Goal: Task Accomplishment & Management: Manage account settings

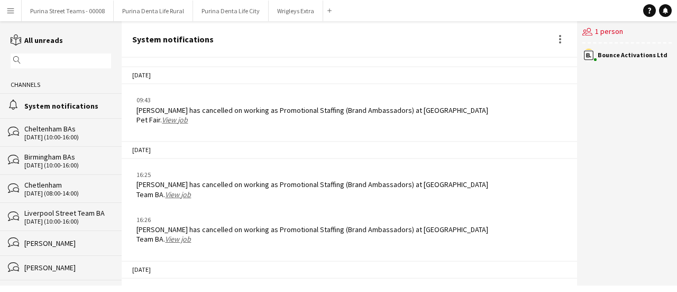
scroll to position [1504, 0]
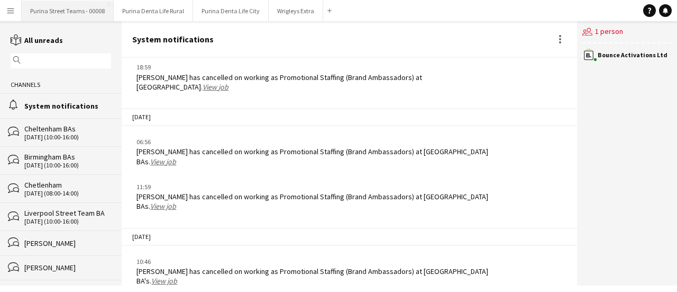
click at [49, 7] on button "Purina Street Teams - 00008 Close" at bounding box center [68, 11] width 92 height 21
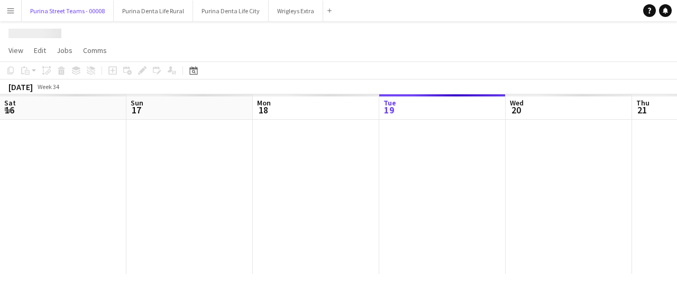
scroll to position [0, 253]
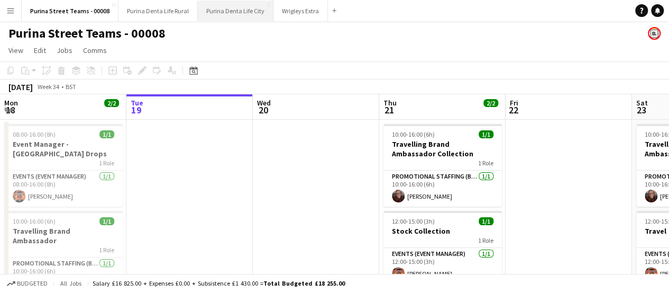
click at [220, 12] on button "Purina Denta Life City Close" at bounding box center [236, 11] width 76 height 21
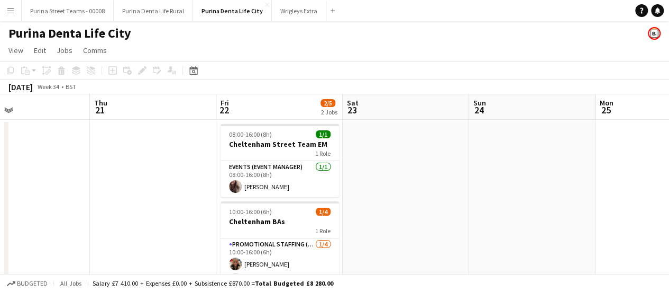
scroll to position [0, 290]
drag, startPoint x: 450, startPoint y: 201, endPoint x: 186, endPoint y: 212, distance: 263.7
click at [186, 212] on app-calendar-viewport "Mon 18 6/6 3 Jobs Tue 19 5/5 2 Jobs Wed 20 Thu 21 Fri 22 2/5 2 Jobs Sat 23 Sun …" at bounding box center [334, 262] width 669 height 336
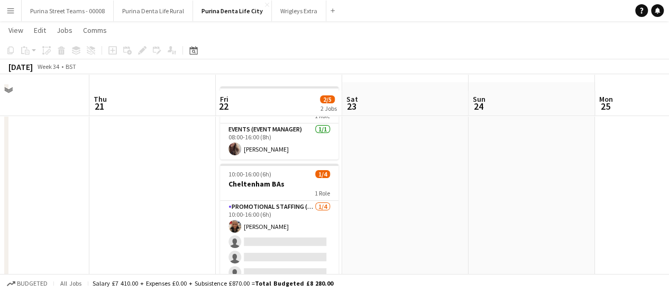
scroll to position [53, 0]
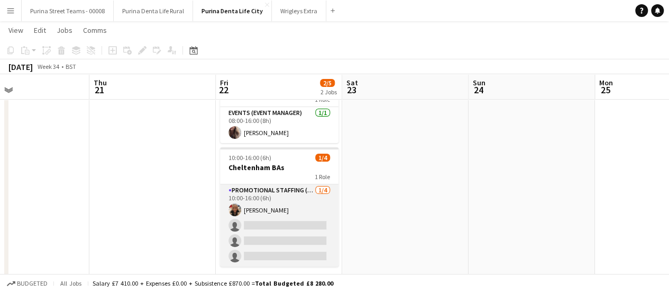
click at [293, 195] on app-card-role "Promotional Staffing (Brand Ambassadors) [DATE] 10:00-16:00 (6h) [PERSON_NAME] …" at bounding box center [279, 225] width 119 height 82
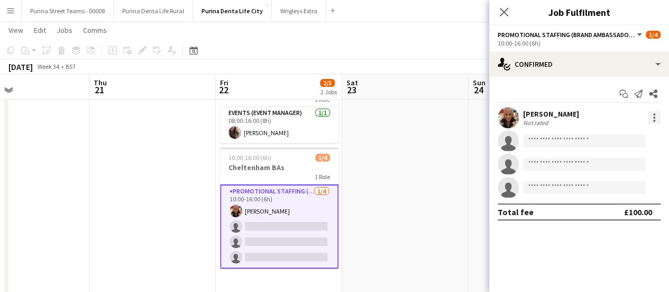
click at [656, 120] on div at bounding box center [654, 117] width 13 height 13
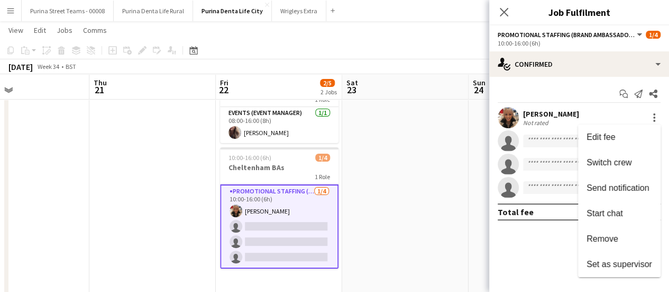
click at [656, 67] on div at bounding box center [334, 146] width 669 height 292
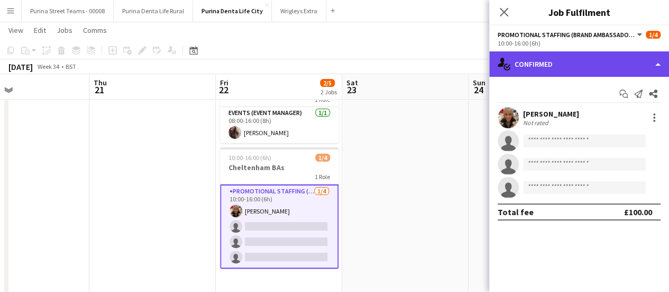
click at [658, 57] on div "single-neutral-actions-check-2 Confirmed" at bounding box center [579, 63] width 180 height 25
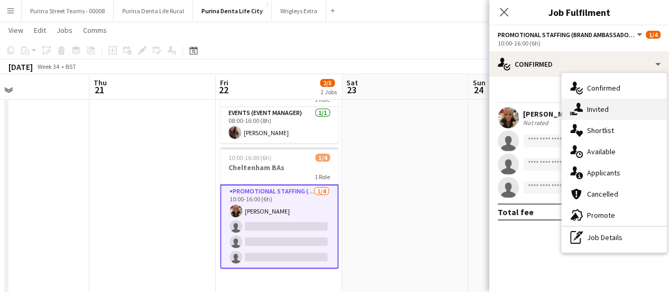
click at [630, 114] on div "single-neutral-actions-share-1 Invited" at bounding box center [614, 108] width 105 height 21
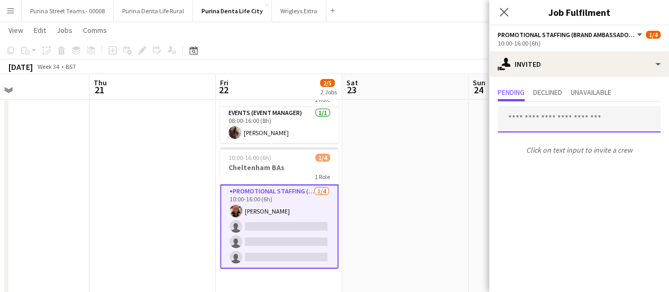
click at [559, 123] on input "text" at bounding box center [579, 119] width 163 height 26
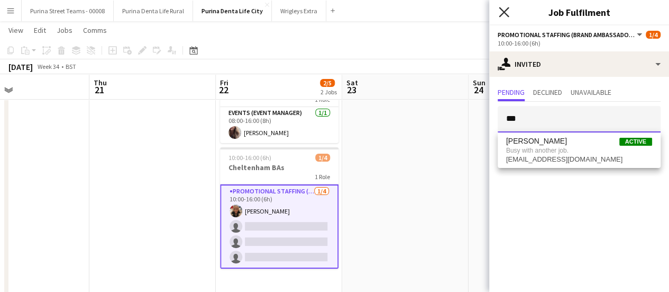
type input "***"
click at [504, 10] on icon "Close pop-in" at bounding box center [504, 12] width 10 height 10
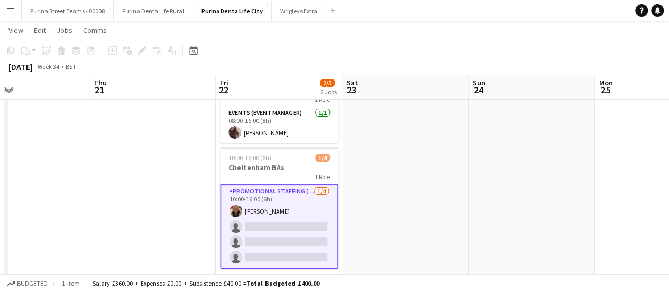
click at [182, 191] on app-date-cell at bounding box center [152, 221] width 126 height 311
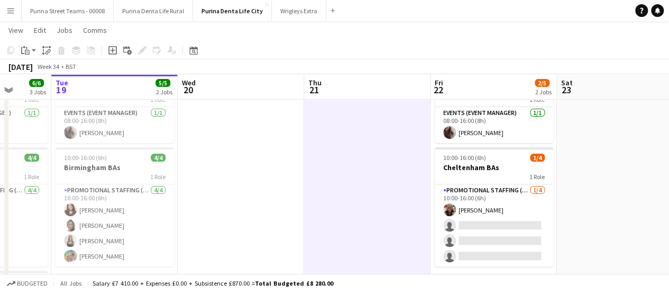
drag, startPoint x: 182, startPoint y: 191, endPoint x: 397, endPoint y: 176, distance: 215.3
click at [397, 176] on app-calendar-viewport "Sat 16 Sun 17 1/1 1 Job Mon 18 6/6 3 Jobs Tue 19 5/5 2 Jobs Wed 20 Thu 21 Fri 2…" at bounding box center [334, 182] width 669 height 388
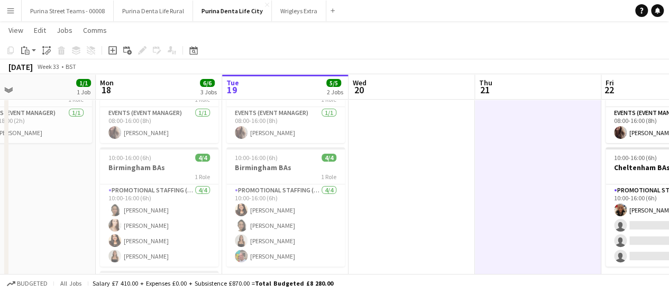
drag, startPoint x: 244, startPoint y: 224, endPoint x: 546, endPoint y: 211, distance: 301.9
click at [546, 211] on app-calendar-viewport "Fri 15 Sat 16 Sun 17 1/1 1 Job Mon 18 6/6 3 Jobs Tue 19 5/5 2 Jobs Wed 20 Thu 2…" at bounding box center [334, 182] width 669 height 388
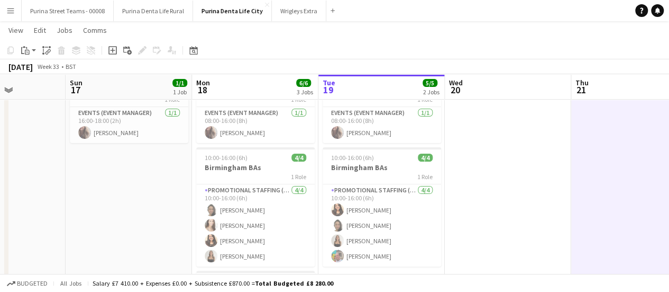
drag, startPoint x: 229, startPoint y: 207, endPoint x: 506, endPoint y: 209, distance: 277.8
click at [506, 209] on app-calendar-viewport "Thu 14 5/6 3 Jobs Fri 15 Sat 16 Sun 17 1/1 1 Job Mon 18 6/6 3 Jobs Tue 19 5/5 2…" at bounding box center [334, 182] width 669 height 388
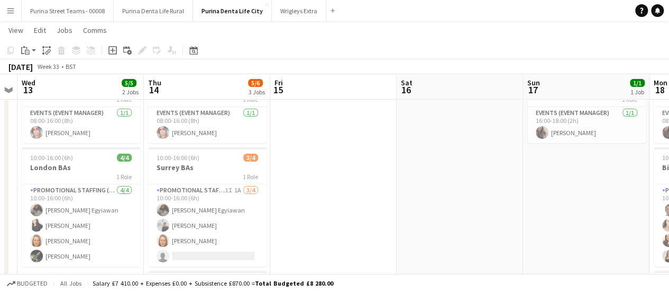
drag, startPoint x: 301, startPoint y: 206, endPoint x: 430, endPoint y: 203, distance: 129.1
click at [430, 203] on app-calendar-viewport "Mon 11 Tue 12 Wed 13 5/5 2 Jobs Thu 14 5/6 3 Jobs Fri 15 Sat 16 Sun 17 1/1 1 Jo…" at bounding box center [334, 182] width 669 height 388
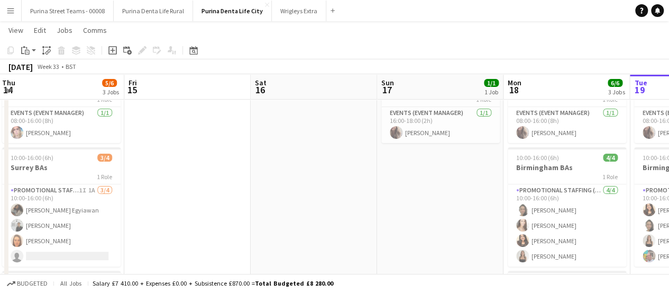
drag, startPoint x: 474, startPoint y: 203, endPoint x: 250, endPoint y: 203, distance: 224.3
click at [250, 203] on app-calendar-viewport "Mon 11 Tue 12 Wed 13 5/5 2 Jobs Thu 14 5/6 3 Jobs Fri 15 Sat 16 Sun 17 1/1 1 Jo…" at bounding box center [334, 182] width 669 height 388
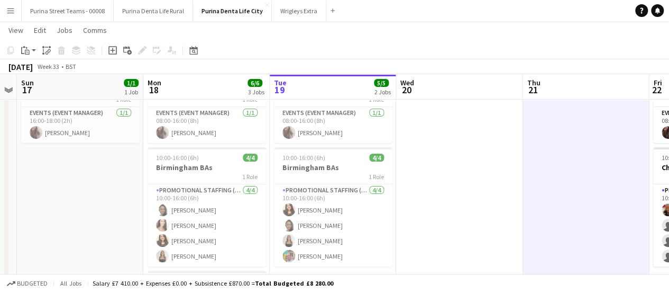
drag, startPoint x: 307, startPoint y: 205, endPoint x: 509, endPoint y: 202, distance: 202.1
click at [294, 202] on app-calendar-viewport "Wed 13 5/5 2 Jobs Thu 14 5/6 3 Jobs Fri 15 Sat 16 Sun 17 1/1 1 Job Mon 18 6/6 3…" at bounding box center [334, 182] width 669 height 388
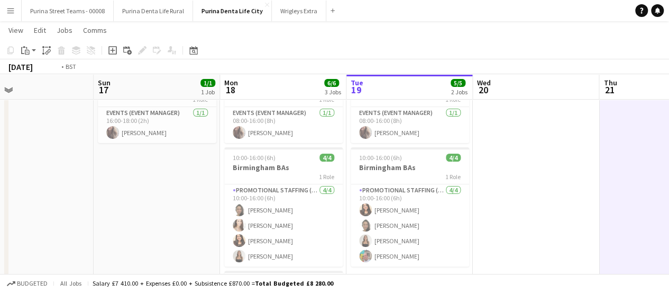
drag, startPoint x: 377, startPoint y: 203, endPoint x: 313, endPoint y: 193, distance: 64.3
click at [311, 194] on app-calendar-viewport "Wed 13 5/5 2 Jobs Thu 14 5/6 3 Jobs Fri 15 Sat 16 Sun 17 1/1 1 Job Mon 18 6/6 3…" at bounding box center [334, 182] width 669 height 388
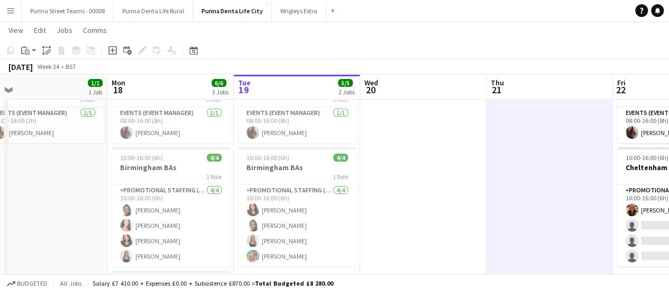
scroll to position [0, 315]
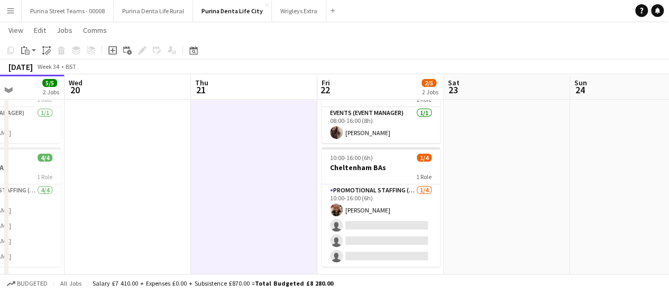
drag, startPoint x: 425, startPoint y: 196, endPoint x: 290, endPoint y: 189, distance: 135.1
click at [290, 189] on app-calendar-viewport "Sun 17 1/1 1 Job Mon 18 6/6 3 Jobs Tue 19 5/5 2 Jobs Wed 20 Thu 21 Fri 22 2/5 2…" at bounding box center [334, 182] width 669 height 388
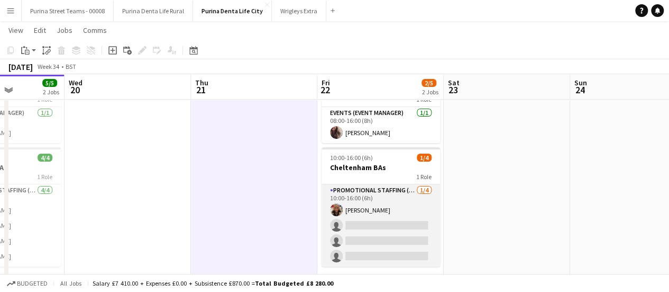
click at [397, 194] on app-card-role "Promotional Staffing (Brand Ambassadors) [DATE] 10:00-16:00 (6h) [PERSON_NAME] …" at bounding box center [381, 225] width 119 height 82
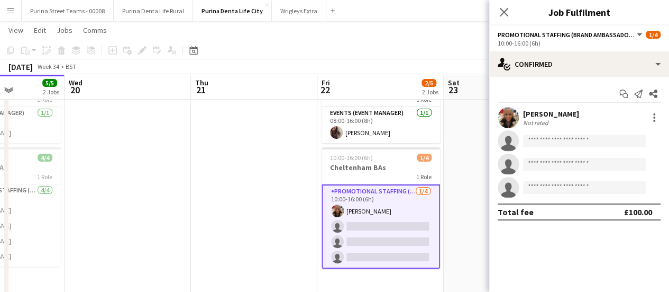
click at [229, 163] on app-date-cell at bounding box center [254, 221] width 126 height 311
